Goal: Find specific page/section: Find specific page/section

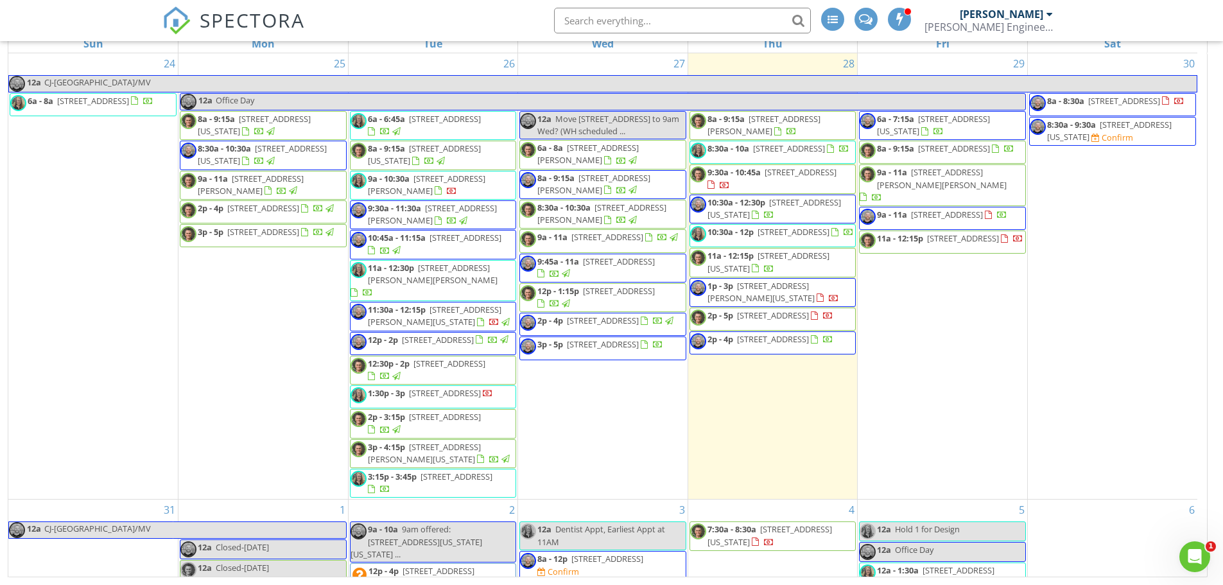
scroll to position [321, 0]
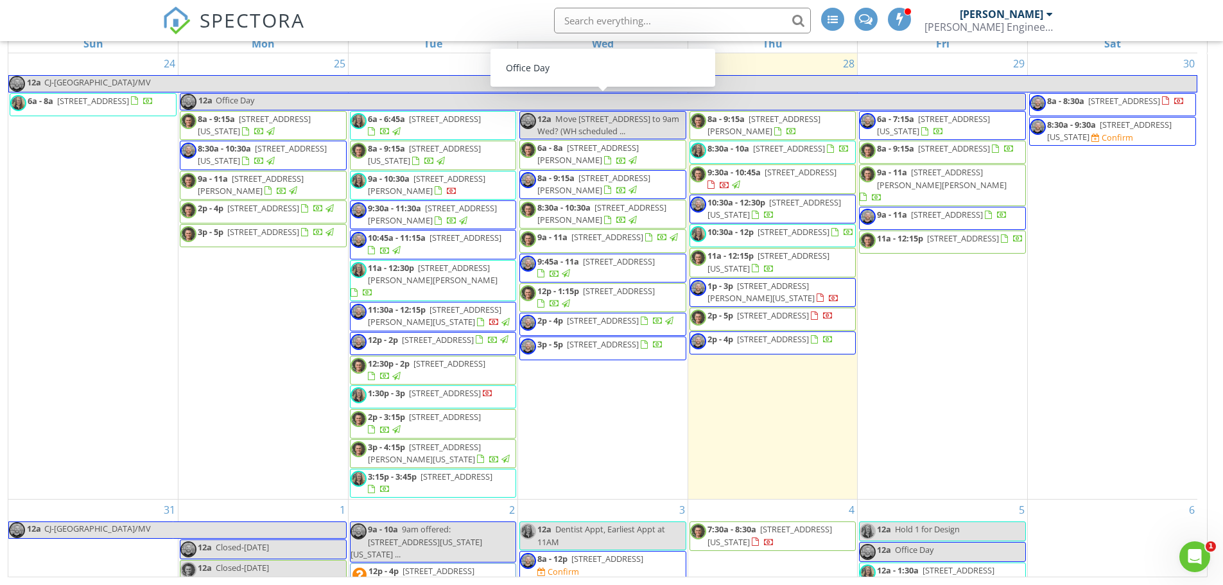
scroll to position [107, 0]
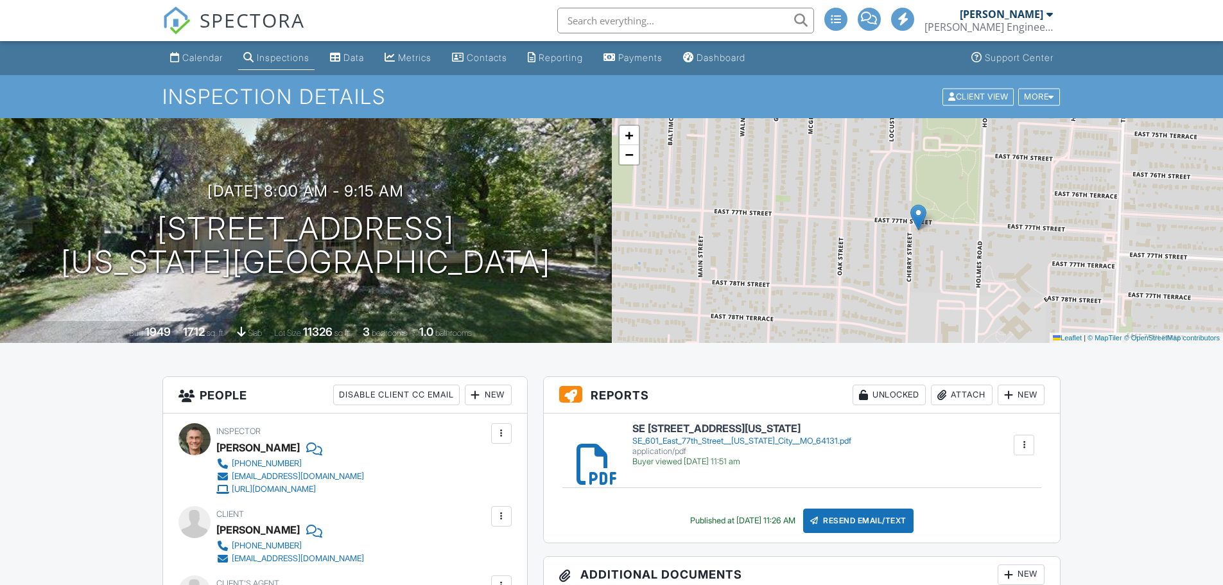
click at [594, 19] on input "text" at bounding box center [685, 21] width 257 height 26
paste input "7403"
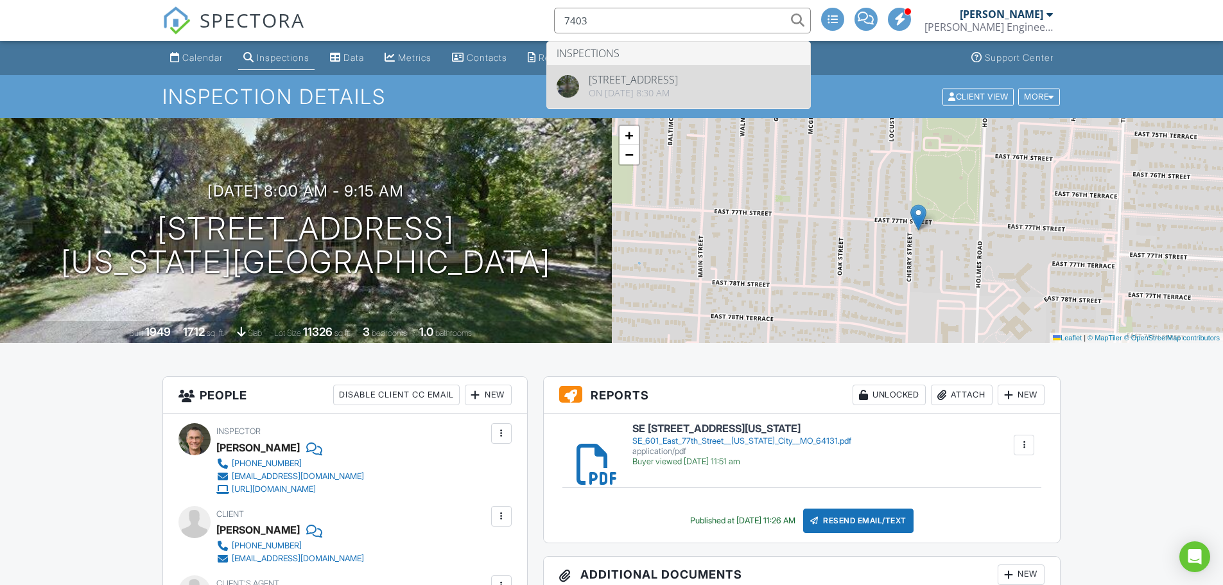
type input "7403"
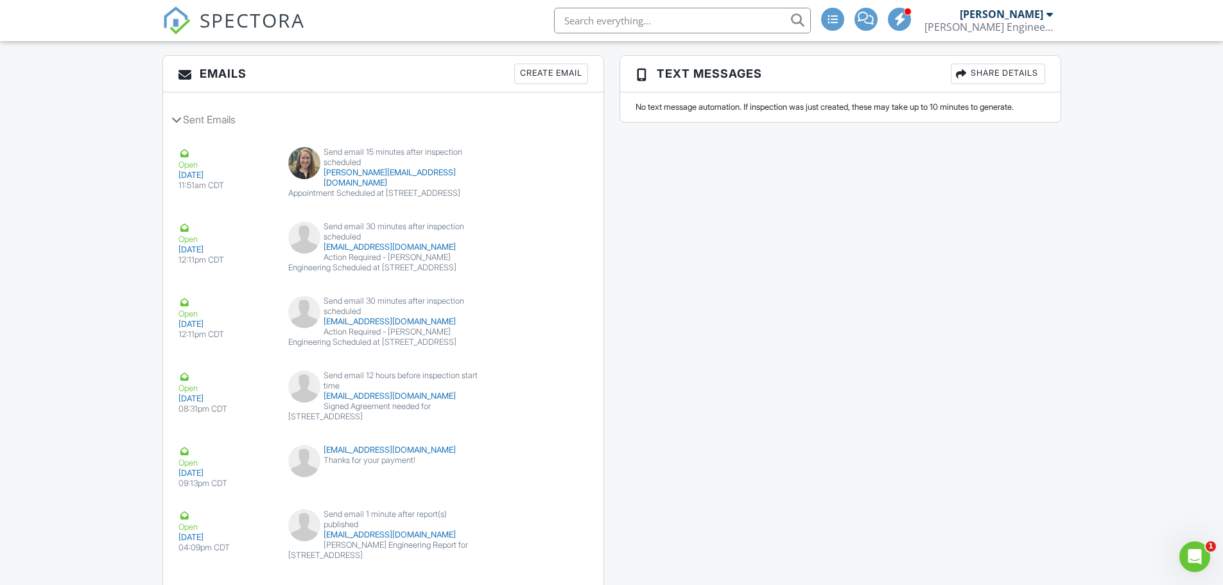
scroll to position [1959, 0]
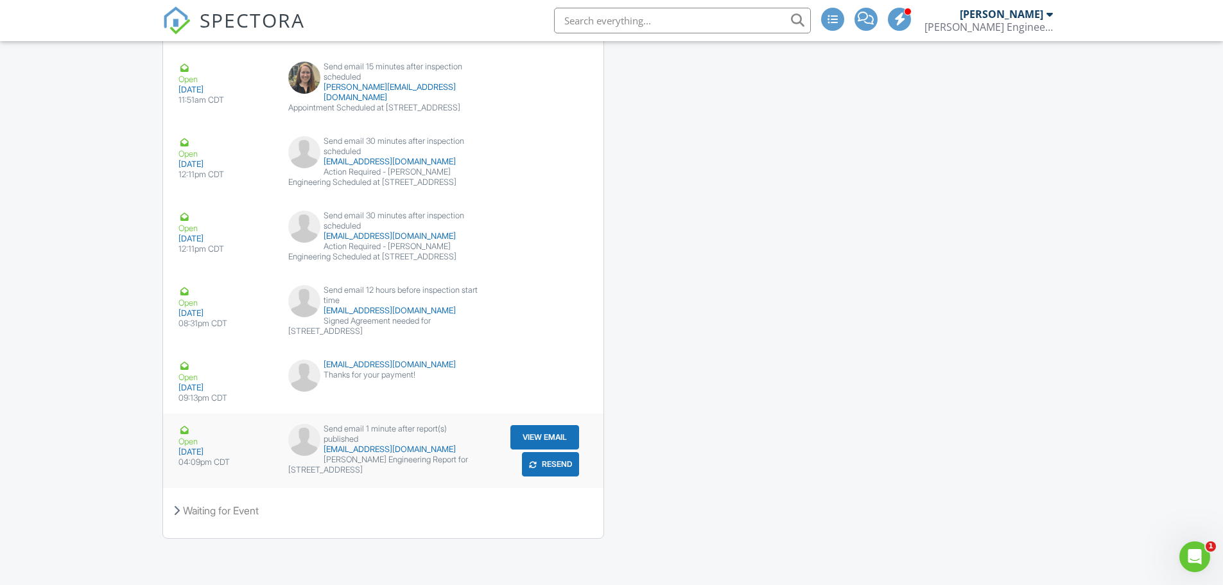
click at [541, 435] on button "View Email" at bounding box center [544, 437] width 69 height 24
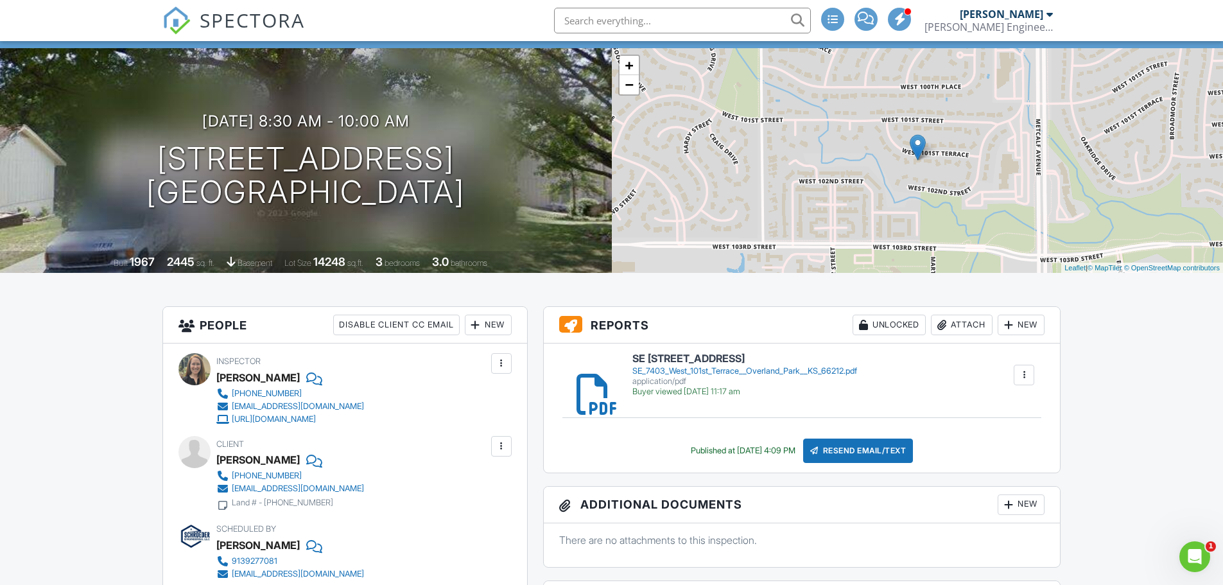
scroll to position [34, 0]
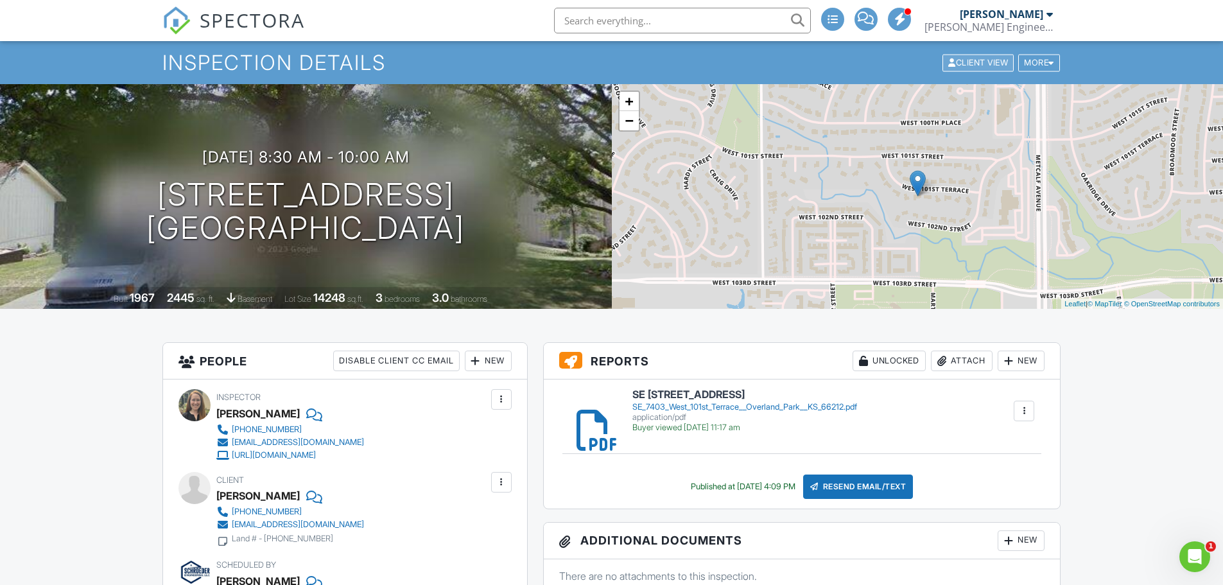
click at [961, 57] on div "Client View" at bounding box center [977, 62] width 71 height 17
